Goal: Communication & Community: Participate in discussion

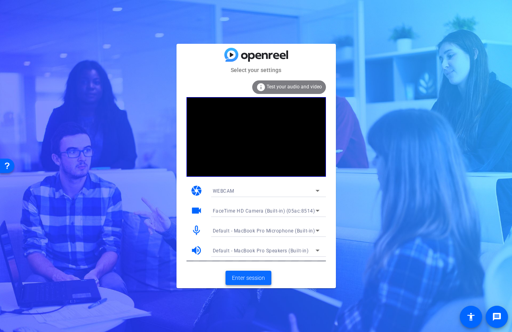
click at [256, 276] on span "Enter session" at bounding box center [248, 278] width 33 height 8
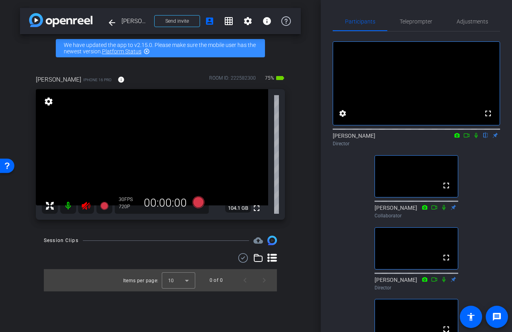
click at [87, 208] on icon at bounding box center [86, 206] width 10 height 10
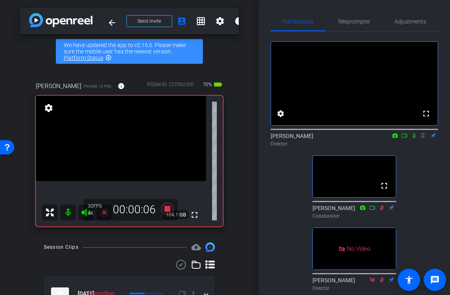
click at [404, 147] on div "Judy Spier flip Director" at bounding box center [353, 140] width 167 height 16
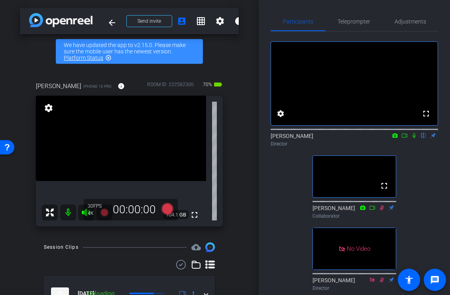
click at [404, 137] on icon at bounding box center [404, 135] width 6 height 4
click at [416, 138] on icon at bounding box center [414, 136] width 6 height 6
click at [405, 138] on icon at bounding box center [404, 136] width 6 height 6
click at [415, 138] on icon at bounding box center [414, 136] width 6 height 6
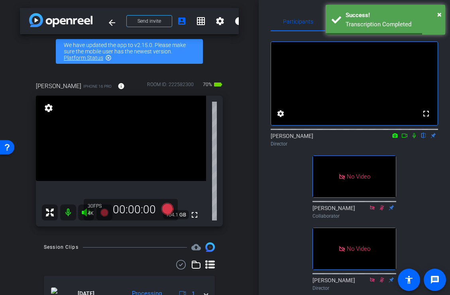
click at [394, 137] on icon at bounding box center [394, 135] width 5 height 4
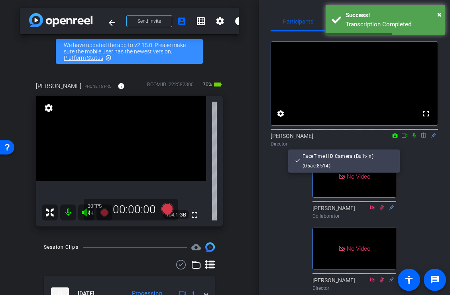
click at [414, 160] on div at bounding box center [225, 147] width 450 height 295
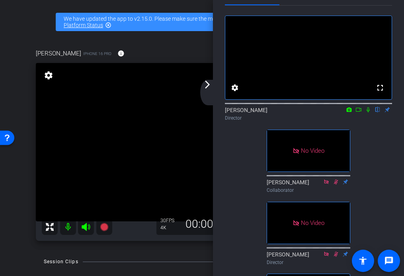
scroll to position [23, 0]
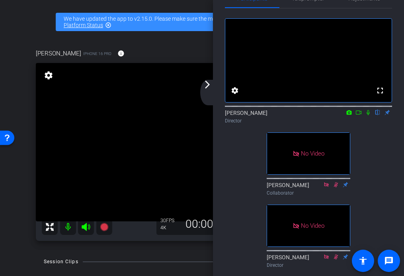
click at [360, 115] on icon at bounding box center [359, 112] width 6 height 6
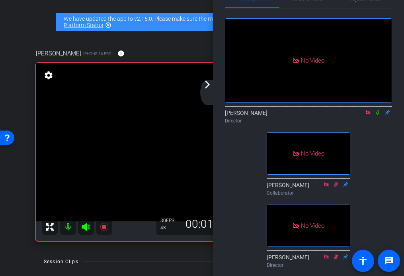
click at [379, 115] on icon at bounding box center [378, 112] width 6 height 6
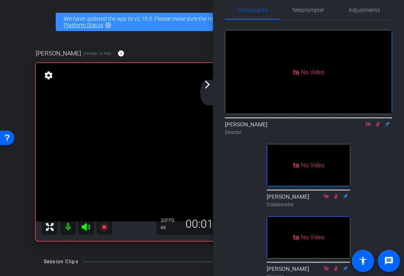
scroll to position [0, 0]
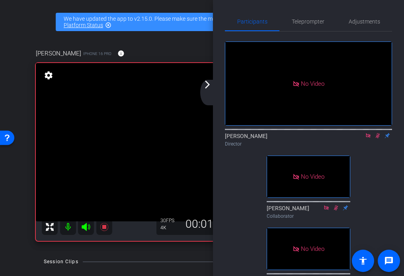
click at [376, 138] on icon at bounding box center [378, 135] width 4 height 5
click at [379, 138] on icon at bounding box center [378, 136] width 6 height 6
click at [378, 138] on icon at bounding box center [378, 135] width 4 height 5
click at [379, 138] on icon at bounding box center [378, 136] width 6 height 6
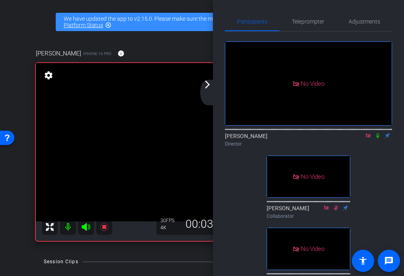
click at [379, 138] on icon at bounding box center [377, 135] width 3 height 5
click at [379, 138] on icon at bounding box center [378, 136] width 6 height 6
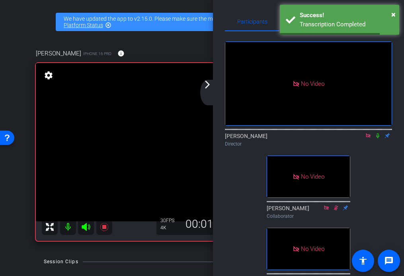
click at [378, 138] on icon at bounding box center [377, 135] width 3 height 5
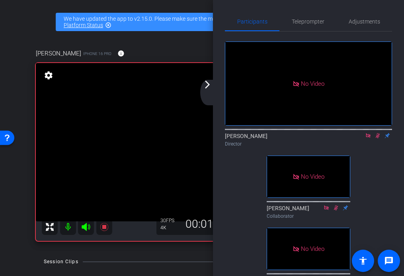
click at [379, 138] on icon at bounding box center [378, 135] width 4 height 5
click at [378, 138] on icon at bounding box center [378, 136] width 6 height 6
click at [379, 138] on icon at bounding box center [378, 136] width 6 height 6
click at [378, 138] on icon at bounding box center [377, 135] width 3 height 5
click at [378, 138] on icon at bounding box center [378, 135] width 4 height 5
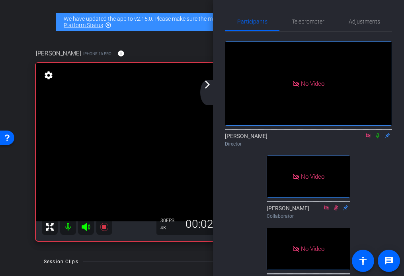
click at [378, 138] on icon at bounding box center [377, 135] width 3 height 5
click at [379, 138] on icon at bounding box center [378, 136] width 6 height 6
click at [378, 138] on icon at bounding box center [378, 136] width 6 height 6
click at [379, 138] on icon at bounding box center [378, 136] width 6 height 6
click at [378, 138] on icon at bounding box center [378, 136] width 6 height 6
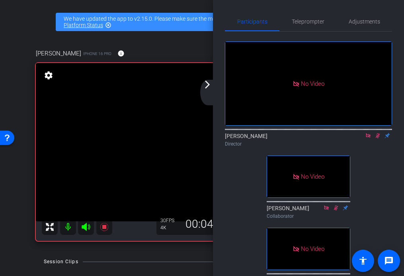
click at [378, 138] on icon at bounding box center [378, 136] width 6 height 6
click at [377, 138] on icon at bounding box center [378, 136] width 6 height 6
click at [379, 138] on icon at bounding box center [378, 136] width 6 height 6
click at [379, 138] on icon at bounding box center [377, 135] width 3 height 5
click at [377, 138] on icon at bounding box center [378, 136] width 6 height 6
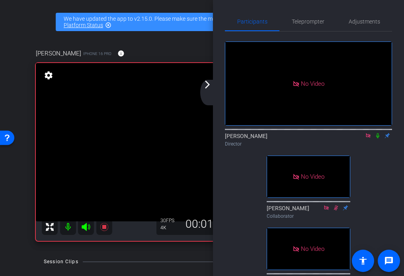
click at [379, 138] on icon at bounding box center [378, 136] width 6 height 6
click at [378, 138] on icon at bounding box center [378, 136] width 6 height 6
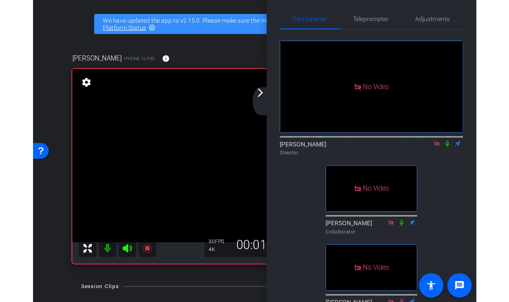
scroll to position [2, 0]
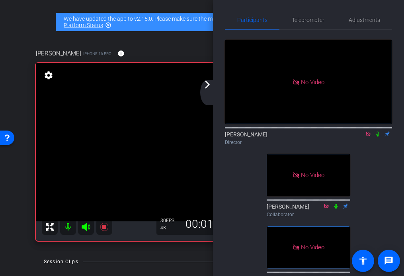
click at [379, 137] on icon at bounding box center [378, 134] width 6 height 6
click at [378, 137] on icon at bounding box center [378, 134] width 6 height 6
click at [379, 137] on icon at bounding box center [378, 134] width 6 height 6
click at [377, 137] on icon at bounding box center [378, 134] width 6 height 6
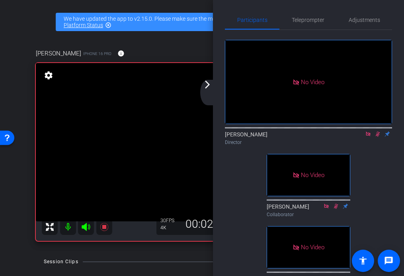
click at [378, 137] on icon at bounding box center [378, 133] width 4 height 5
click at [375, 171] on div "No Video Judy Spier Director No Video Mark Baltazar Collaborator No Video Brian…" at bounding box center [308, 197] width 167 height 334
click at [378, 137] on icon at bounding box center [377, 133] width 3 height 5
click at [378, 137] on icon at bounding box center [378, 133] width 4 height 5
click at [378, 137] on icon at bounding box center [378, 134] width 6 height 6
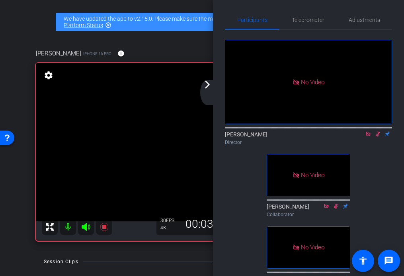
click at [378, 137] on icon at bounding box center [378, 133] width 4 height 5
click at [379, 137] on icon at bounding box center [378, 134] width 6 height 6
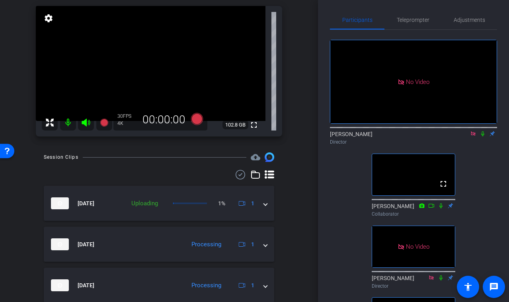
scroll to position [80, 0]
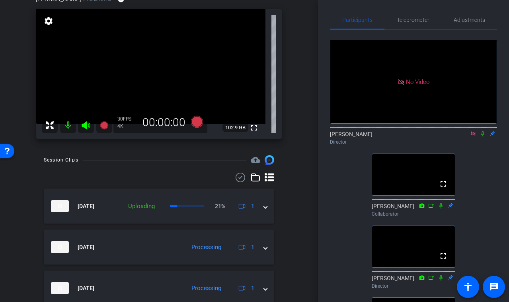
click at [475, 136] on icon at bounding box center [473, 133] width 4 height 4
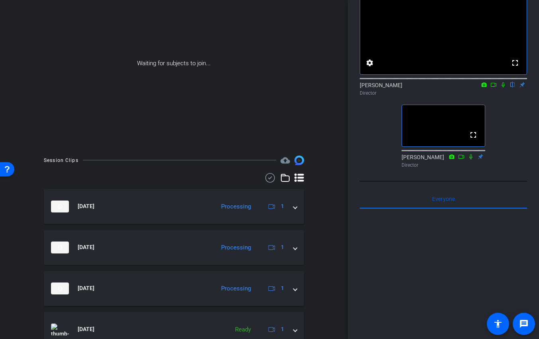
scroll to position [0, 0]
